Goal: Check status

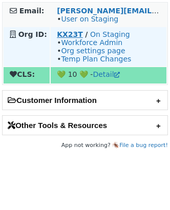
click at [67, 30] on strong "KX23T" at bounding box center [70, 34] width 26 height 8
